Goal: Task Accomplishment & Management: Manage account settings

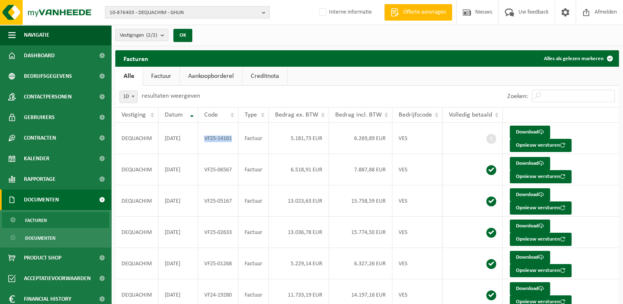
click at [127, 11] on span "10-876403 - DEQUACHIM - GHLIN" at bounding box center [183, 13] width 149 height 12
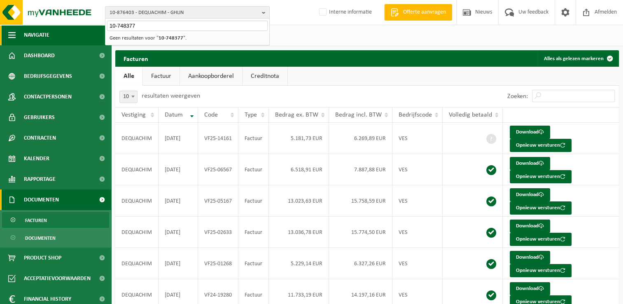
type input "10-748377"
click at [150, 10] on span "10-876403 - DEQUACHIM - GHLIN" at bounding box center [183, 13] width 149 height 12
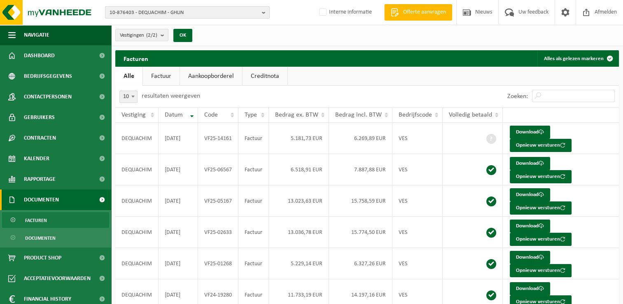
click at [138, 10] on span "10-876403 - DEQUACHIM - GHLIN" at bounding box center [183, 13] width 149 height 12
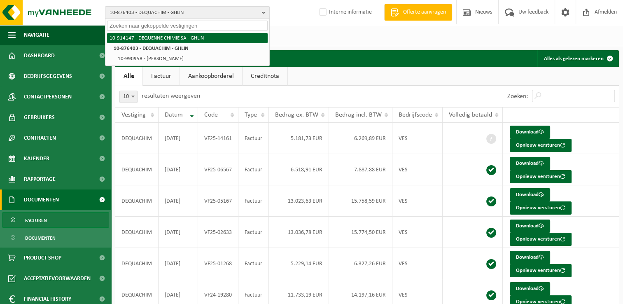
paste input "10-932127"
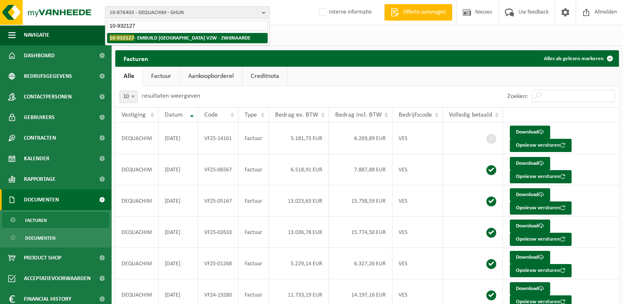
type input "10-932127"
click at [156, 39] on strong "10-932127 - EMBUILD OOST- VLAANDEREN VZW - ZWIJNAARDE" at bounding box center [179, 38] width 141 height 6
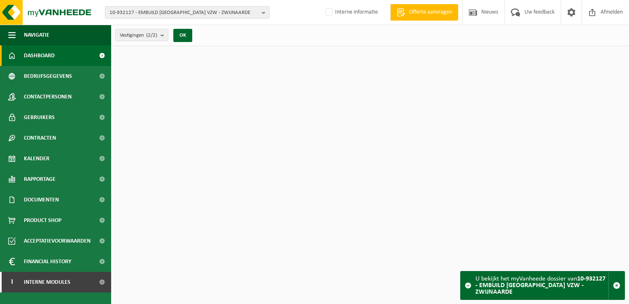
click at [153, 37] on count "(2/2)" at bounding box center [151, 35] width 11 height 5
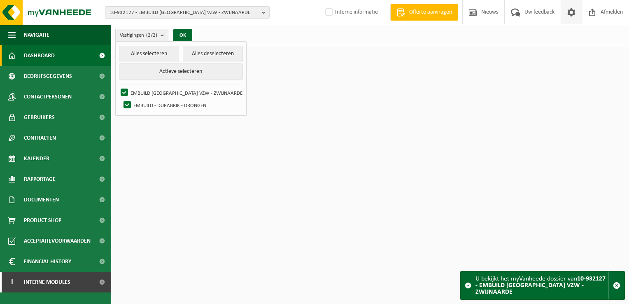
click at [568, 12] on span at bounding box center [571, 12] width 12 height 24
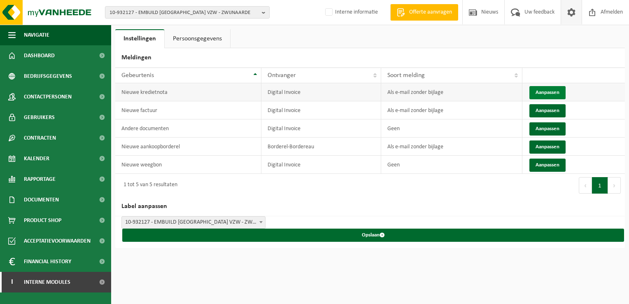
click at [543, 91] on button "Aanpassen" at bounding box center [547, 92] width 36 height 13
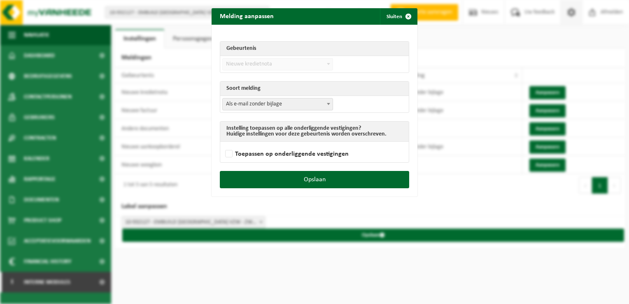
click at [249, 103] on span "Als e-mail zonder bijlage" at bounding box center [278, 104] width 110 height 12
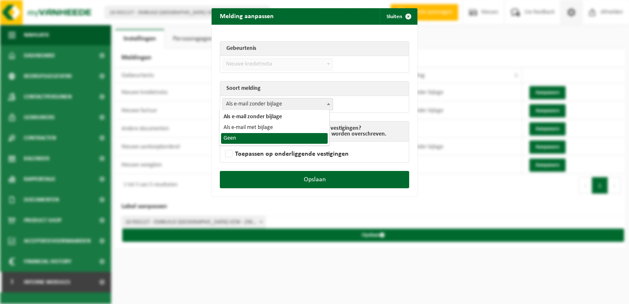
select select "1"
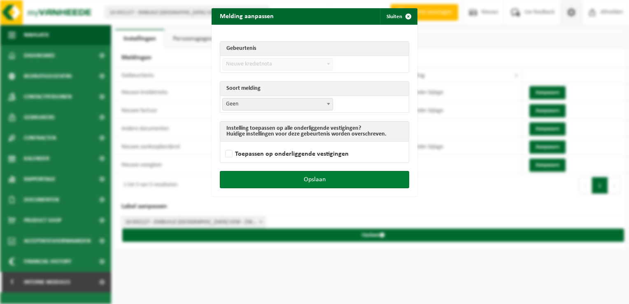
click at [328, 177] on button "Opslaan" at bounding box center [314, 179] width 189 height 17
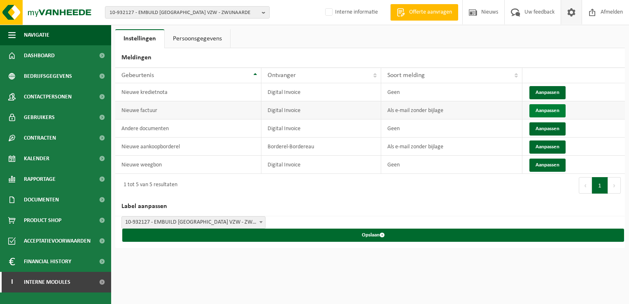
click at [547, 109] on button "Aanpassen" at bounding box center [547, 110] width 36 height 13
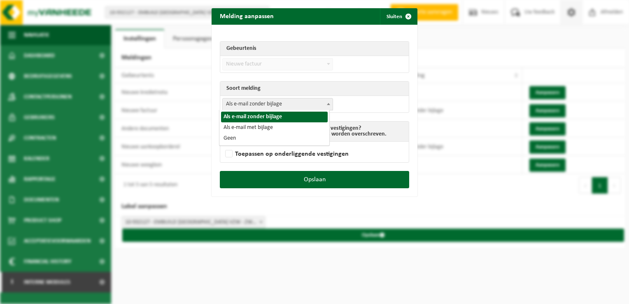
click at [242, 103] on span "Als e-mail zonder bijlage" at bounding box center [278, 104] width 110 height 12
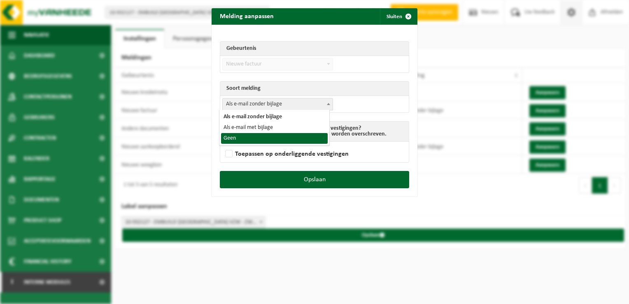
select select "1"
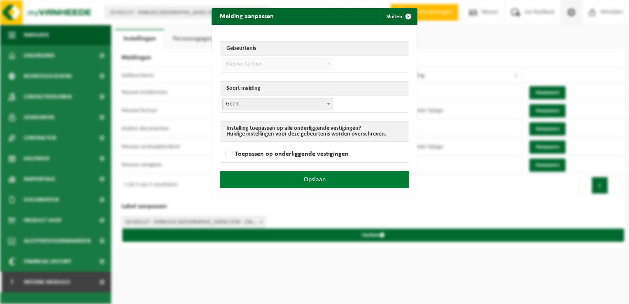
drag, startPoint x: 328, startPoint y: 184, endPoint x: 332, endPoint y: 180, distance: 5.3
click at [328, 184] on button "Opslaan" at bounding box center [314, 179] width 189 height 17
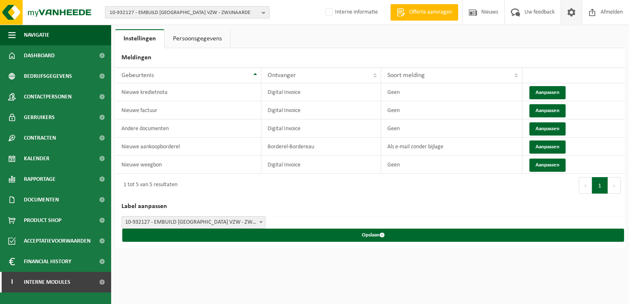
click at [145, 13] on span "10-932127 - EMBUILD OOST- VLAANDEREN VZW - ZWIJNAARDE" at bounding box center [183, 13] width 149 height 12
paste input "10-758289"
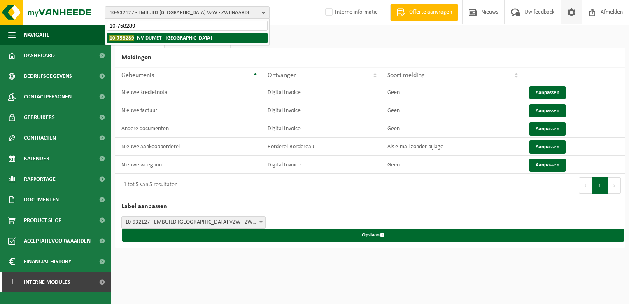
type input "10-758289"
click at [139, 40] on strong "10-758289 - NV DUMET - KORTRIJK" at bounding box center [160, 38] width 102 height 6
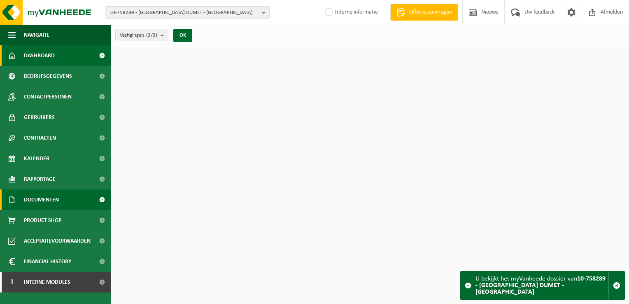
click at [64, 200] on link "Documenten" at bounding box center [55, 199] width 111 height 21
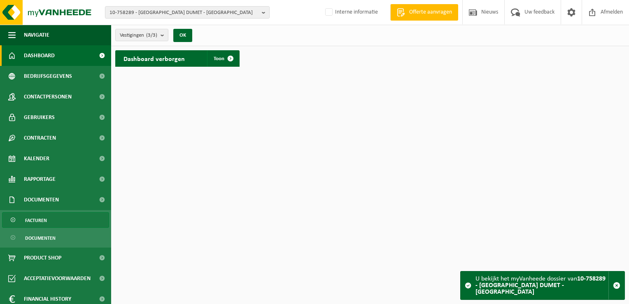
click at [56, 224] on link "Facturen" at bounding box center [55, 220] width 107 height 16
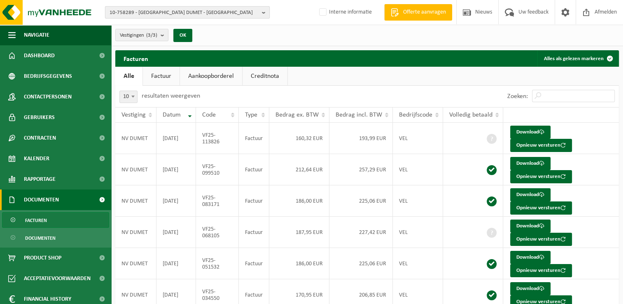
click at [133, 7] on span "10-758289 - [GEOGRAPHIC_DATA] DUMET - [GEOGRAPHIC_DATA]" at bounding box center [183, 13] width 149 height 12
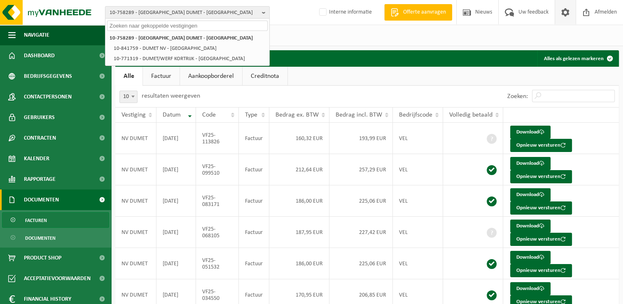
click at [568, 15] on span at bounding box center [565, 12] width 12 height 24
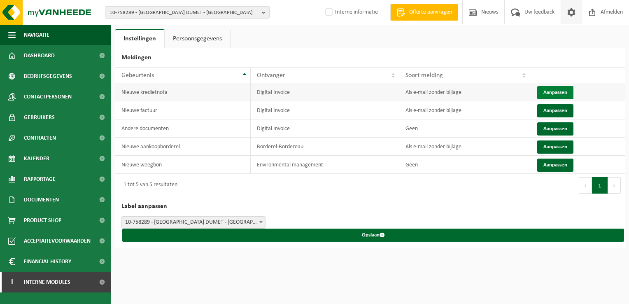
click at [543, 90] on button "Aanpassen" at bounding box center [555, 92] width 36 height 13
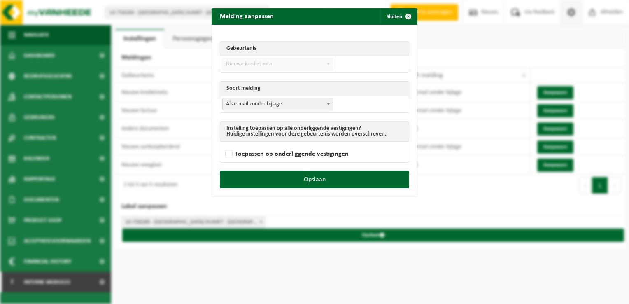
click at [261, 100] on span "Als e-mail zonder bijlage" at bounding box center [278, 104] width 110 height 12
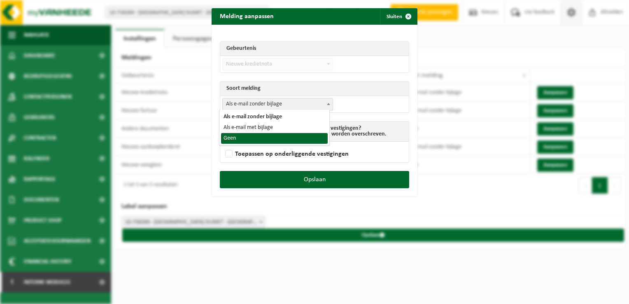
select select "1"
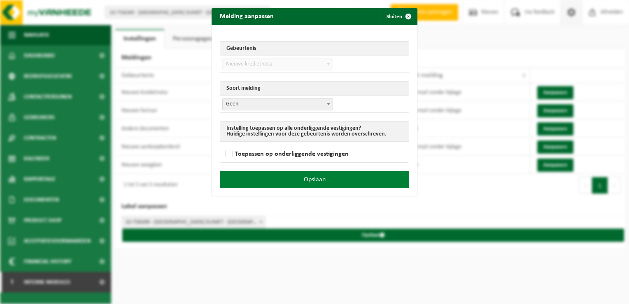
drag, startPoint x: 294, startPoint y: 179, endPoint x: 283, endPoint y: 170, distance: 13.8
click at [290, 177] on button "Opslaan" at bounding box center [314, 179] width 189 height 17
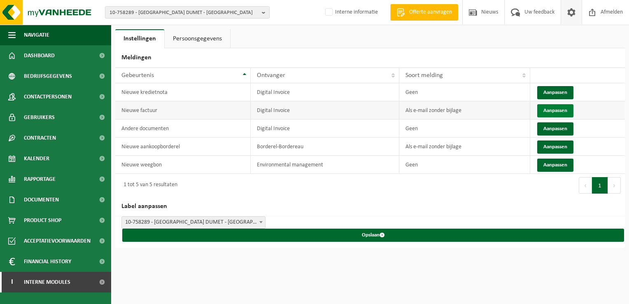
click at [541, 112] on button "Aanpassen" at bounding box center [555, 110] width 36 height 13
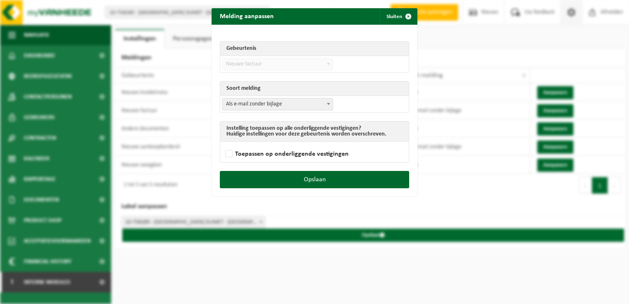
click at [245, 105] on span "Als e-mail zonder bijlage" at bounding box center [278, 104] width 110 height 12
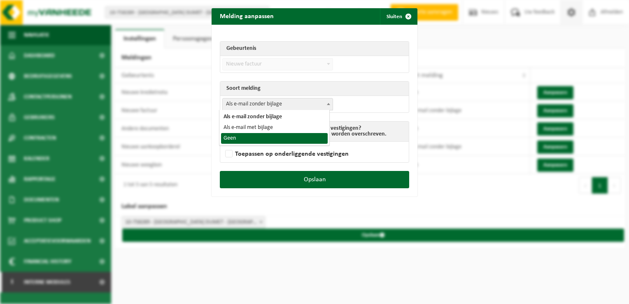
select select "1"
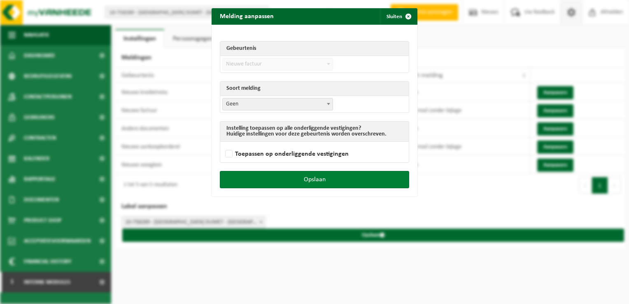
click at [306, 174] on button "Opslaan" at bounding box center [314, 179] width 189 height 17
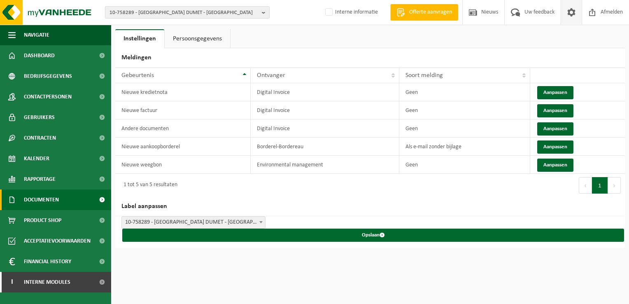
click at [53, 198] on span "Documenten" at bounding box center [41, 199] width 35 height 21
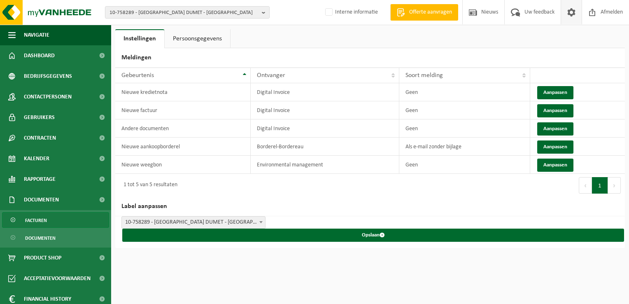
click at [59, 217] on link "Facturen" at bounding box center [55, 220] width 107 height 16
